Goal: Task Accomplishment & Management: Complete application form

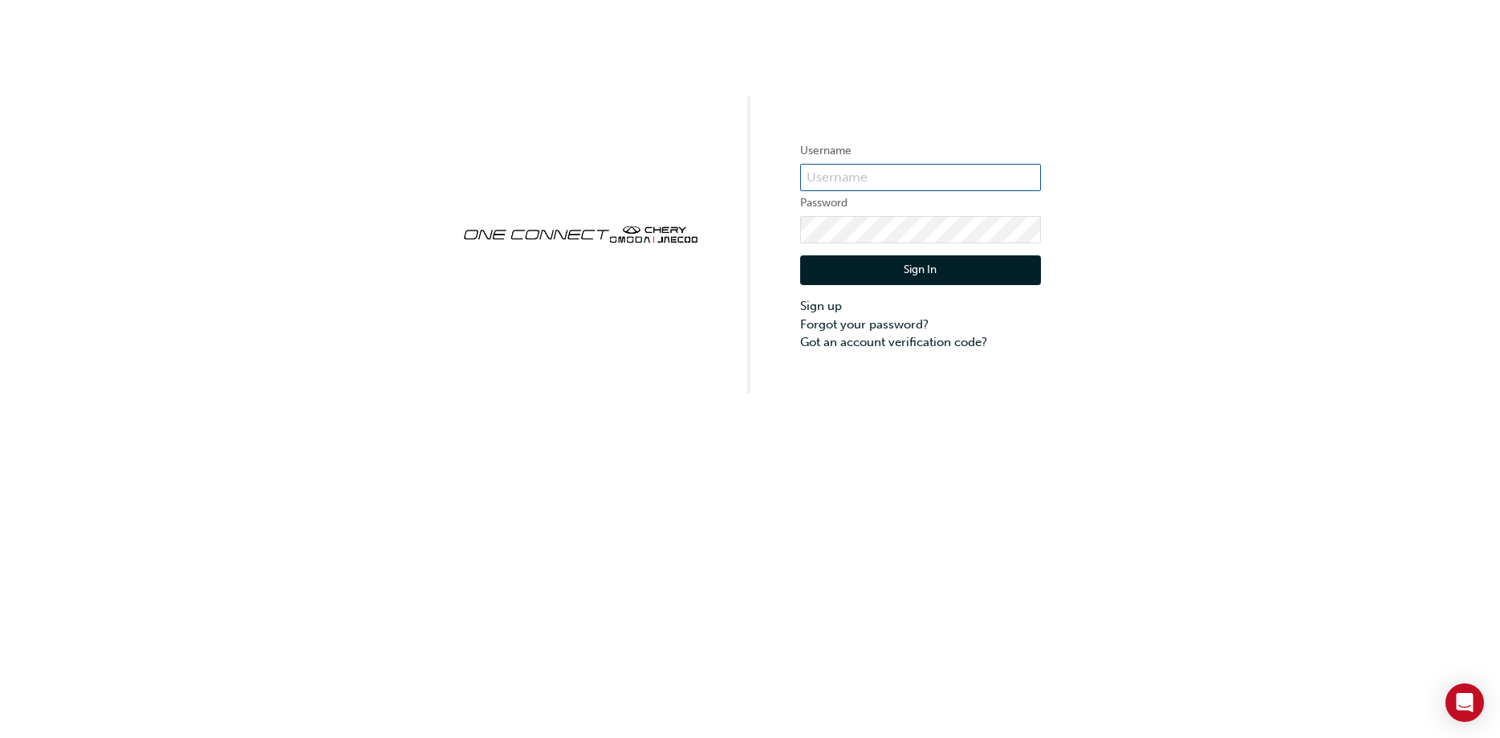
click at [826, 186] on input "text" at bounding box center [920, 177] width 241 height 27
click at [823, 305] on link "Sign up" at bounding box center [920, 306] width 241 height 18
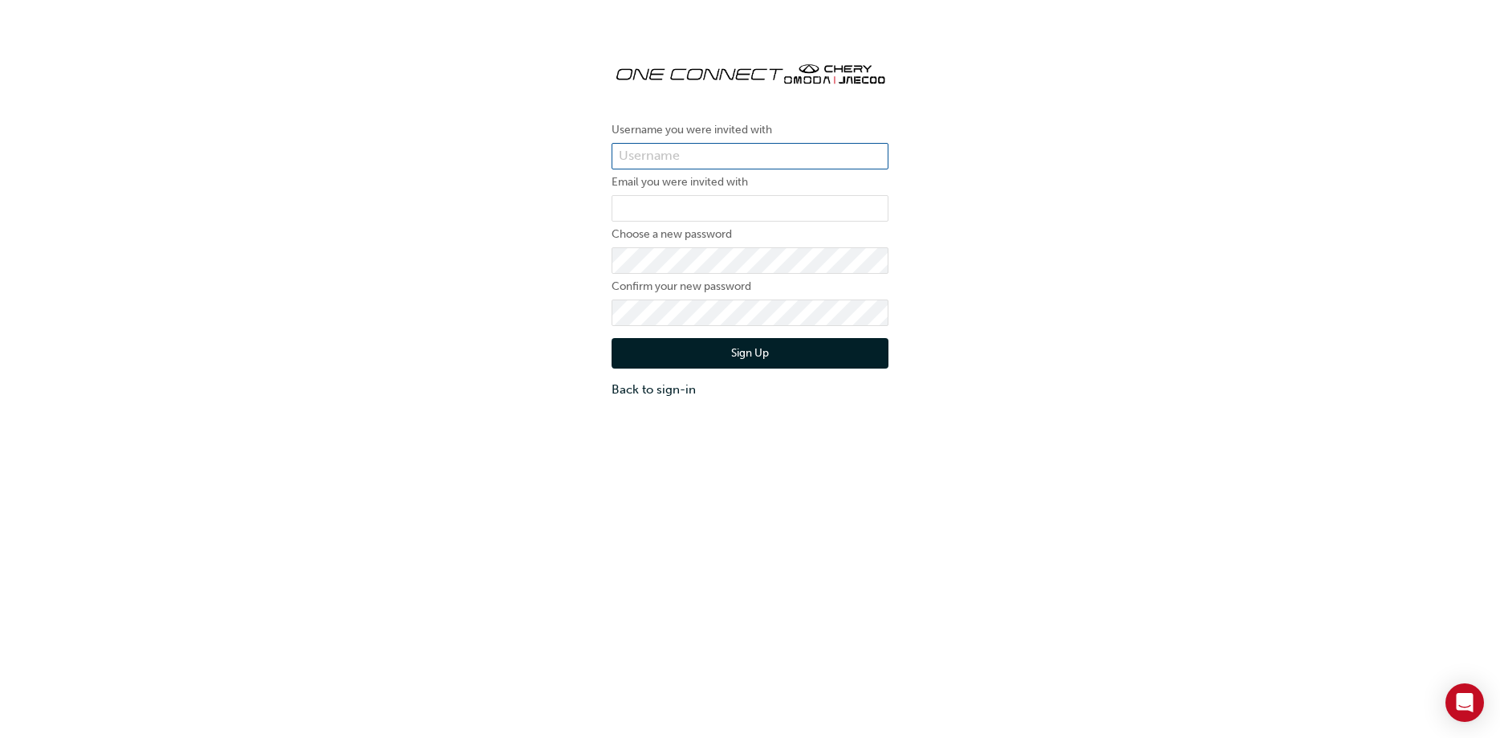
click at [652, 148] on input "text" at bounding box center [750, 156] width 277 height 27
click at [640, 372] on div "Sign Up Back to sign-in" at bounding box center [750, 362] width 277 height 72
click at [640, 385] on link "Back to sign-in" at bounding box center [750, 389] width 277 height 18
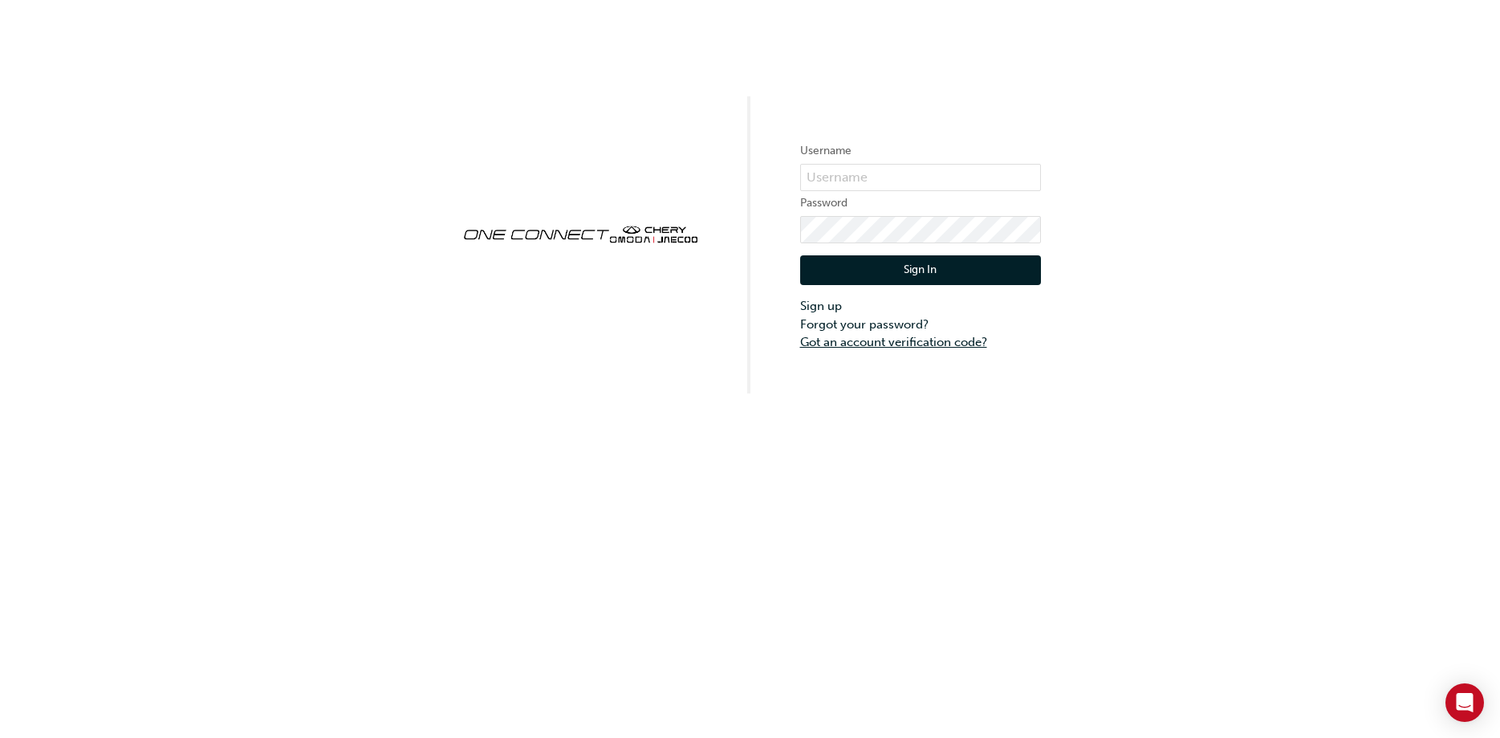
click at [858, 339] on link "Got an account verification code?" at bounding box center [920, 342] width 241 height 18
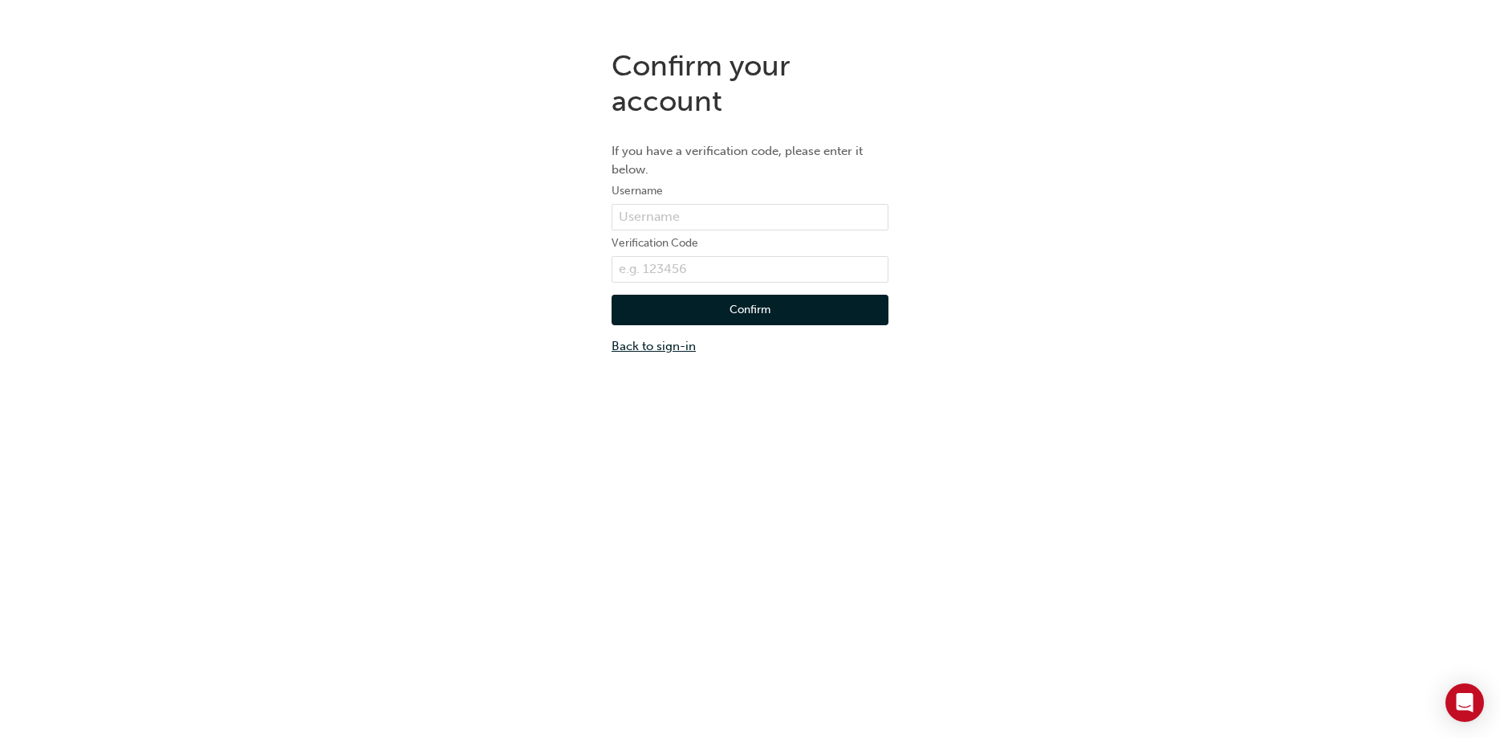
click at [655, 344] on link "Back to sign-in" at bounding box center [750, 346] width 277 height 18
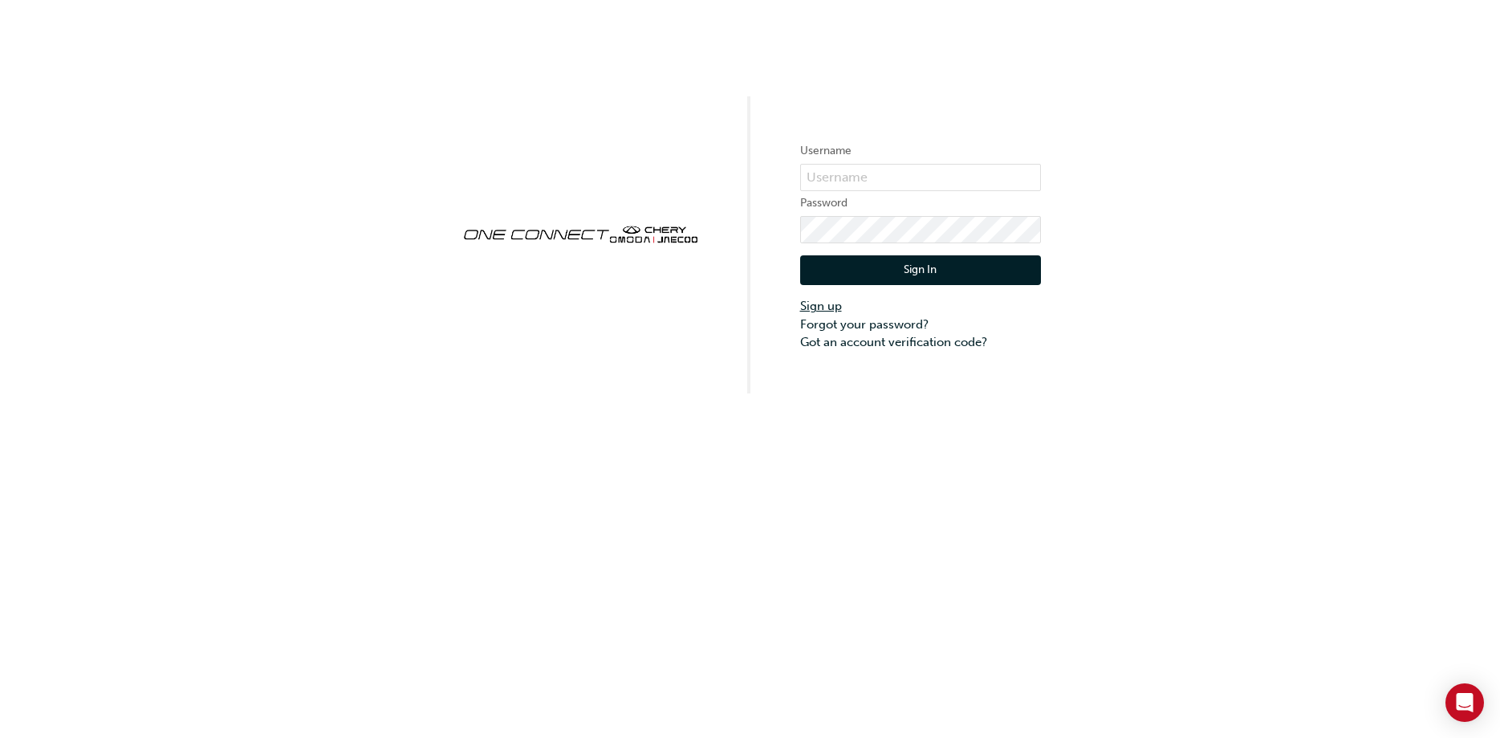
click at [818, 299] on link "Sign up" at bounding box center [920, 306] width 241 height 18
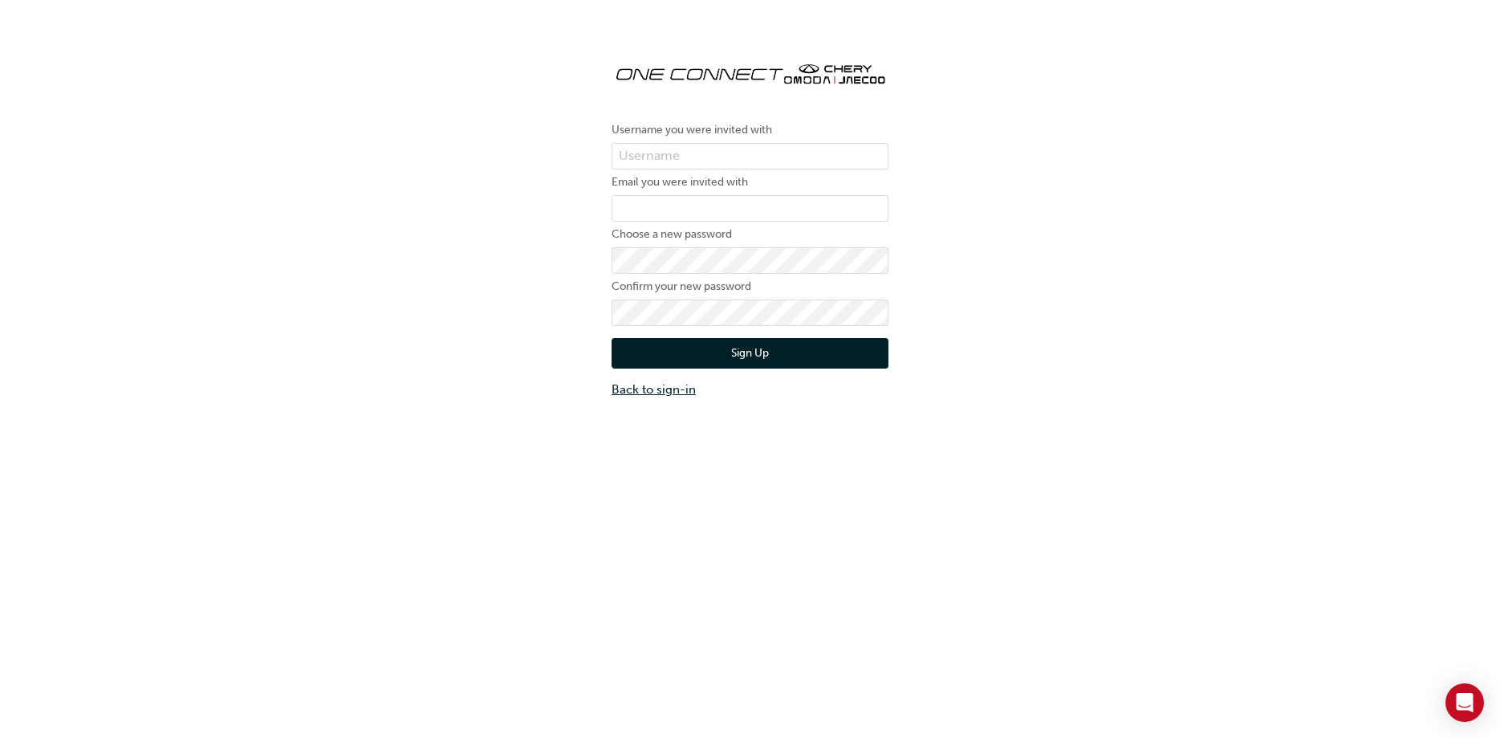
click at [664, 388] on link "Back to sign-in" at bounding box center [750, 389] width 277 height 18
